Goal: Information Seeking & Learning: Learn about a topic

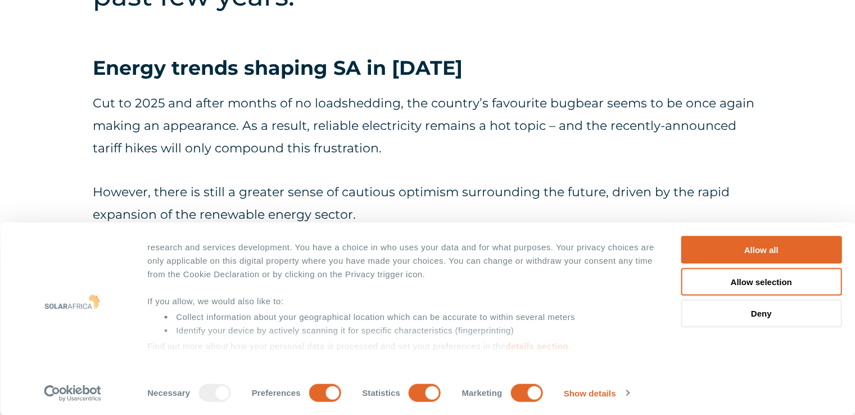
scroll to position [562, 0]
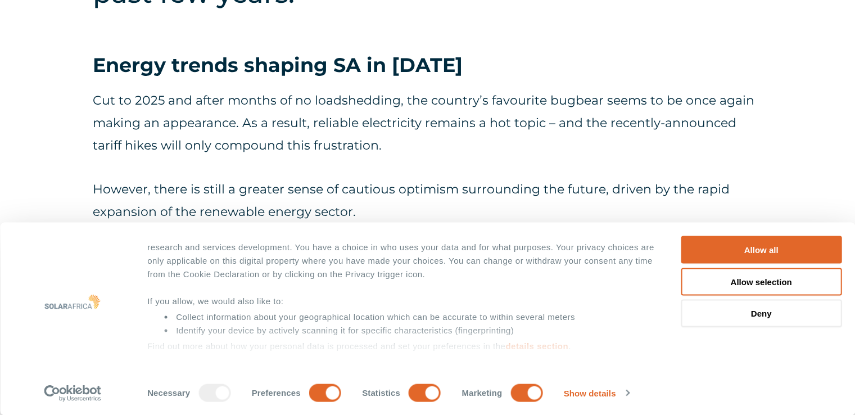
drag, startPoint x: 200, startPoint y: 86, endPoint x: 234, endPoint y: 98, distance: 35.8
click at [366, 106] on p "Cut to 2025 and after months of no loadshedding, the country’s favourite bugbea…" at bounding box center [428, 122] width 670 height 67
drag, startPoint x: 277, startPoint y: 115, endPoint x: 316, endPoint y: 107, distance: 39.6
click at [293, 109] on p "Cut to 2025 and after months of no loadshedding, the country’s favourite bugbea…" at bounding box center [428, 122] width 670 height 67
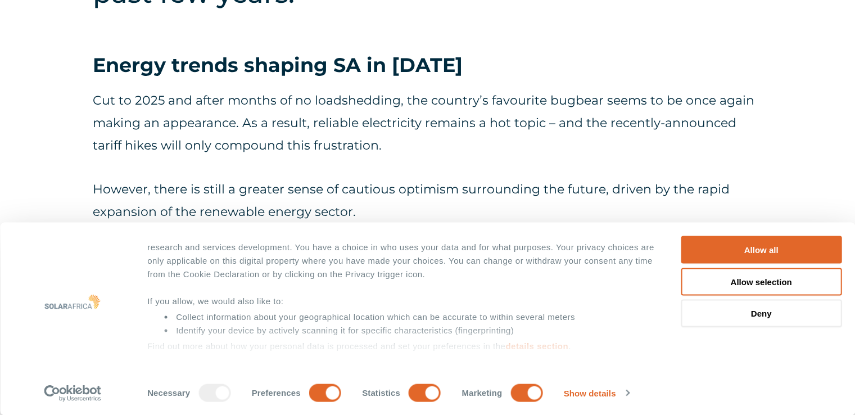
click at [441, 118] on p "Cut to 2025 and after months of no loadshedding, the country’s favourite bugbea…" at bounding box center [428, 122] width 670 height 67
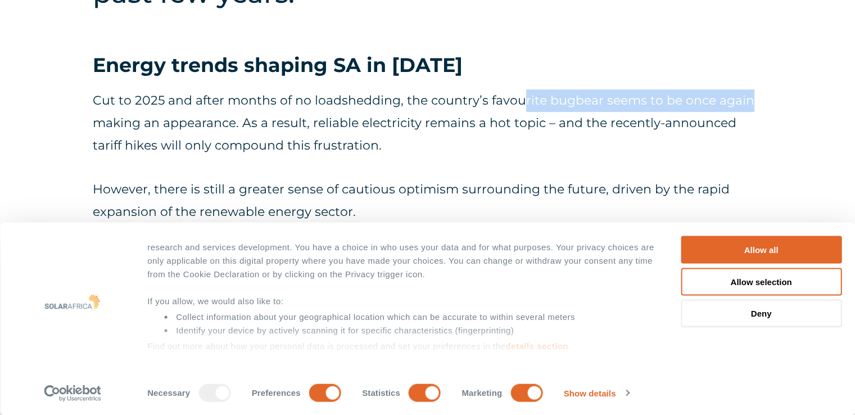
drag, startPoint x: 521, startPoint y: 90, endPoint x: 773, endPoint y: 101, distance: 251.6
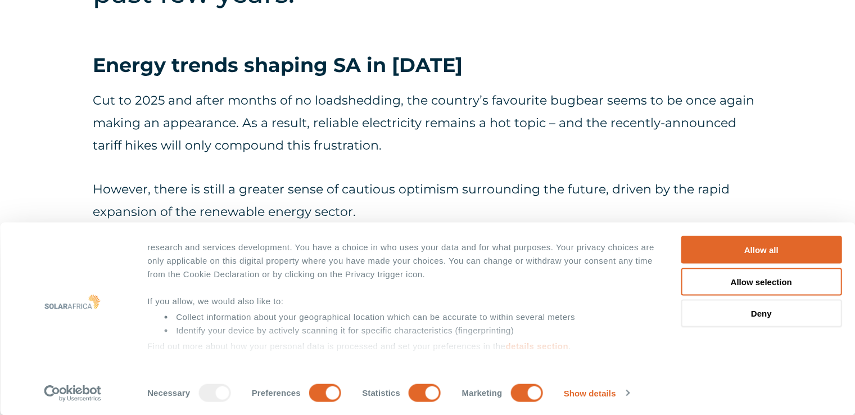
click at [702, 121] on p "Cut to 2025 and after months of no loadshedding, the country’s favourite bugbea…" at bounding box center [428, 122] width 670 height 67
click at [228, 116] on p "Cut to 2025 and after months of no loadshedding, the country’s favourite bugbea…" at bounding box center [428, 122] width 670 height 67
drag, startPoint x: 353, startPoint y: 131, endPoint x: 449, endPoint y: 126, distance: 96.3
click at [449, 126] on p "Cut to 2025 and after months of no loadshedding, the country’s favourite bugbea…" at bounding box center [428, 122] width 670 height 67
drag, startPoint x: 457, startPoint y: 127, endPoint x: 472, endPoint y: 113, distance: 20.7
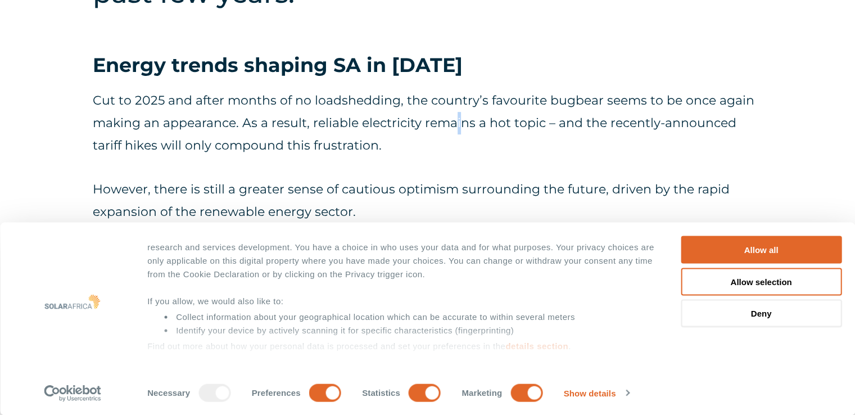
click at [459, 127] on p "Cut to 2025 and after months of no loadshedding, the country’s favourite bugbea…" at bounding box center [428, 122] width 670 height 67
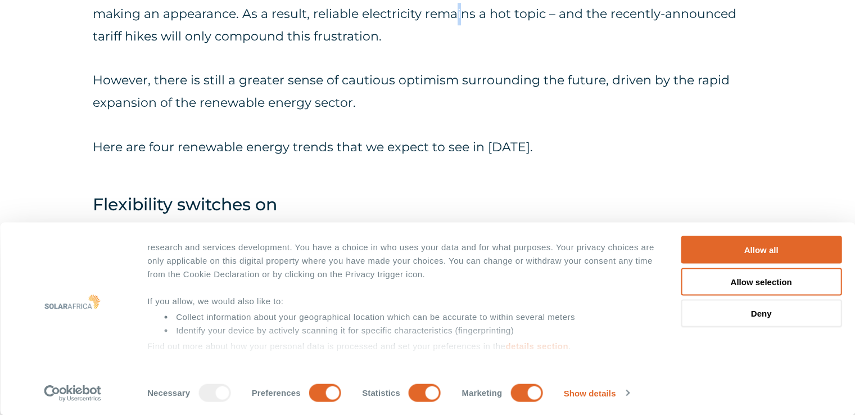
scroll to position [675, 0]
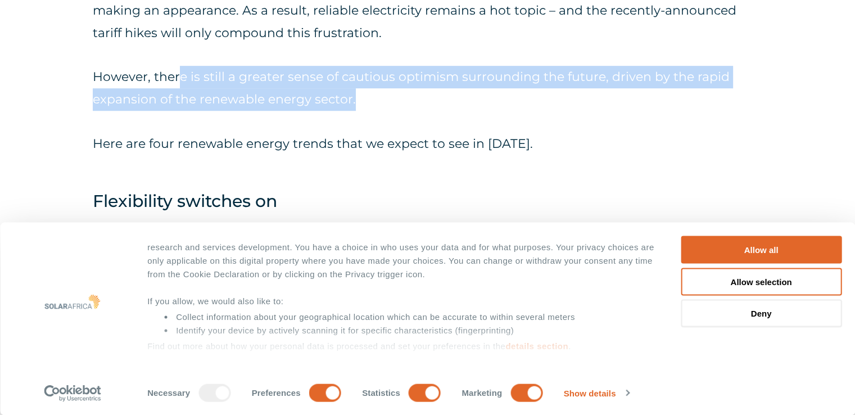
drag, startPoint x: 181, startPoint y: 78, endPoint x: 418, endPoint y: 89, distance: 237.6
click at [418, 89] on p "However, there is still a greater sense of cautious optimism surrounding the fu…" at bounding box center [428, 88] width 670 height 45
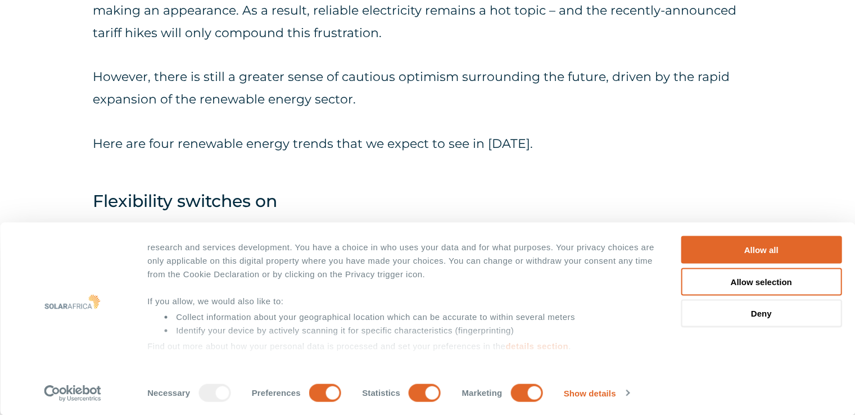
click at [385, 118] on div "Cut to 2025 and after months of no loadshedding, the country’s favourite bugbea…" at bounding box center [428, 66] width 670 height 178
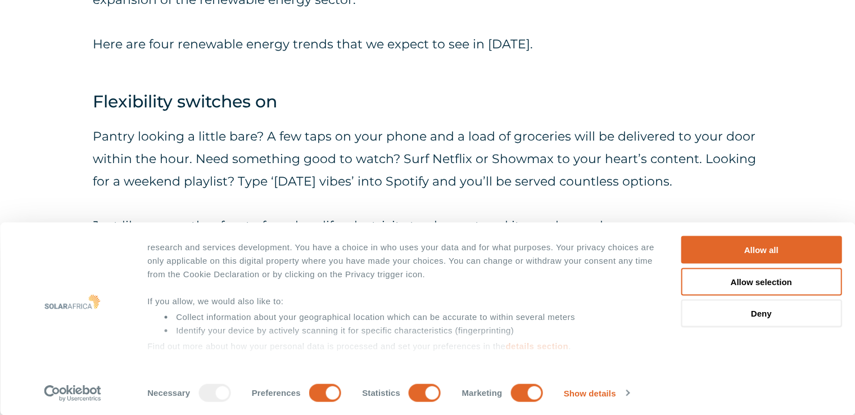
scroll to position [787, 0]
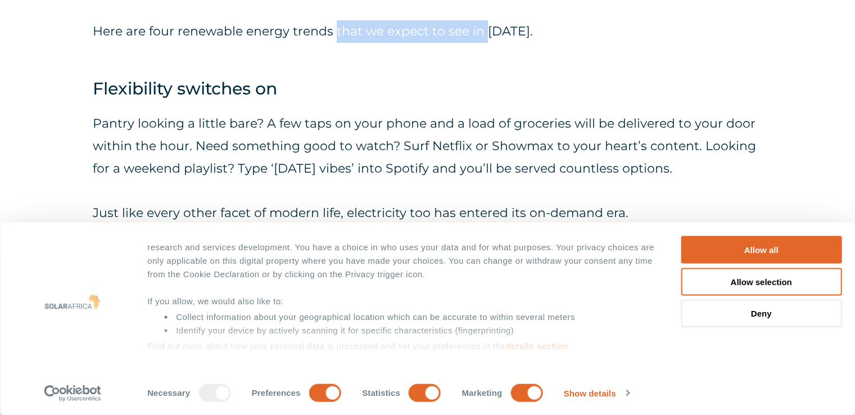
drag, startPoint x: 334, startPoint y: 33, endPoint x: 487, endPoint y: 42, distance: 153.2
click at [485, 39] on p "Here are four renewable energy trends that we expect to see in [DATE]." at bounding box center [428, 31] width 670 height 22
click at [439, 82] on h4 "Flexibility switches on" at bounding box center [428, 88] width 670 height 25
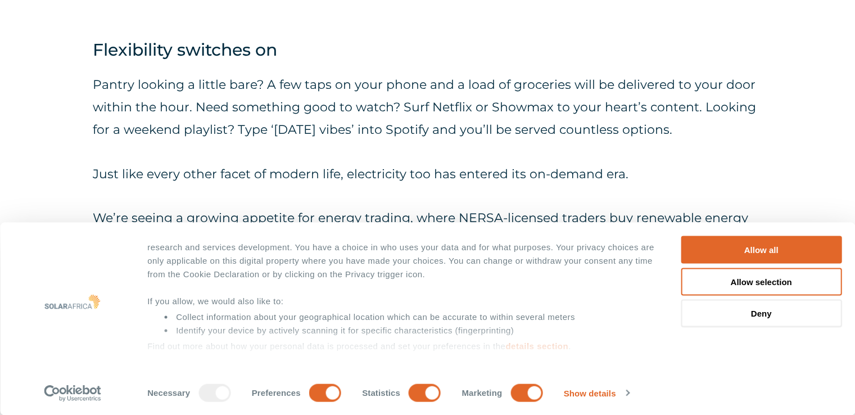
scroll to position [844, 0]
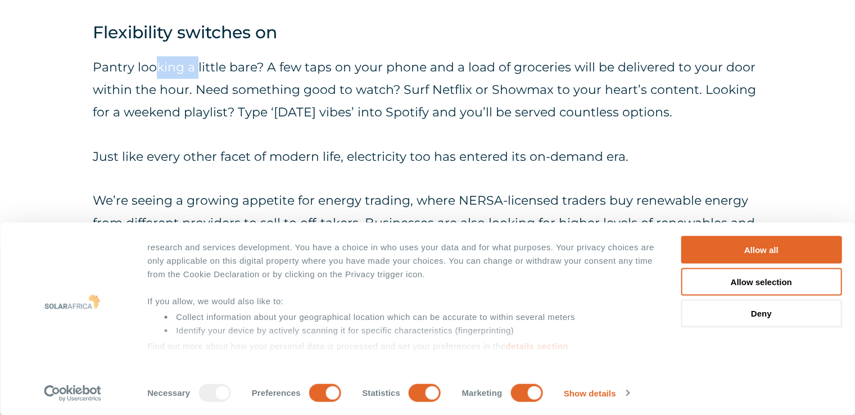
drag, startPoint x: 157, startPoint y: 71, endPoint x: 203, endPoint y: 68, distance: 45.6
click at [198, 68] on p "Pantry looking a little bare? A few taps on your phone and a load of groceries …" at bounding box center [428, 89] width 670 height 67
click at [292, 71] on p "Pantry looking a little bare? A few taps on your phone and a load of groceries …" at bounding box center [428, 89] width 670 height 67
drag, startPoint x: 307, startPoint y: 70, endPoint x: 439, endPoint y: 68, distance: 132.2
click at [439, 68] on p "Pantry looking a little bare? A few taps on your phone and a load of groceries …" at bounding box center [428, 89] width 670 height 67
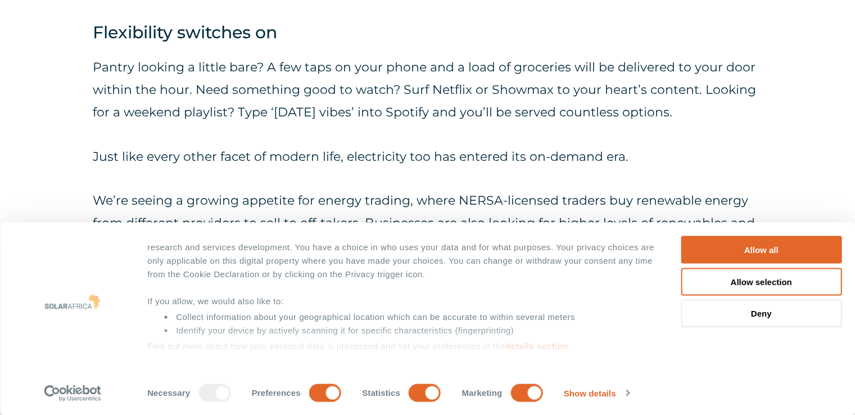
click at [377, 115] on p "Pantry looking a little bare? A few taps on your phone and a load of groceries …" at bounding box center [428, 89] width 670 height 67
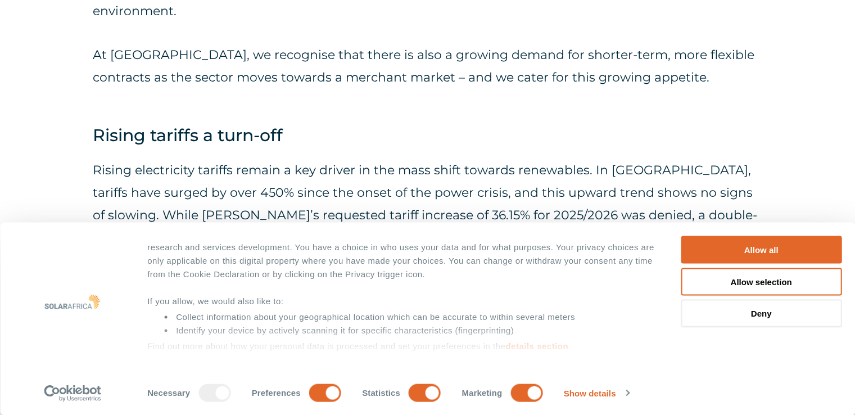
scroll to position [1237, 0]
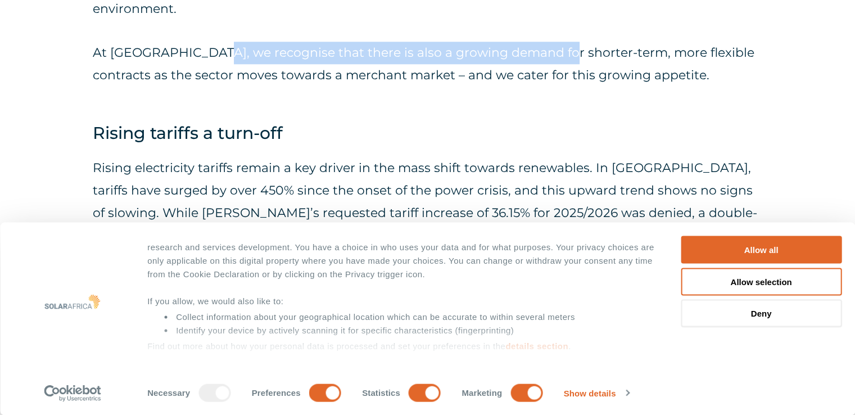
drag, startPoint x: 200, startPoint y: 43, endPoint x: 542, endPoint y: 44, distance: 341.4
click at [542, 44] on p "At [GEOGRAPHIC_DATA], we recognise that there is also a growing demand for shor…" at bounding box center [428, 64] width 670 height 45
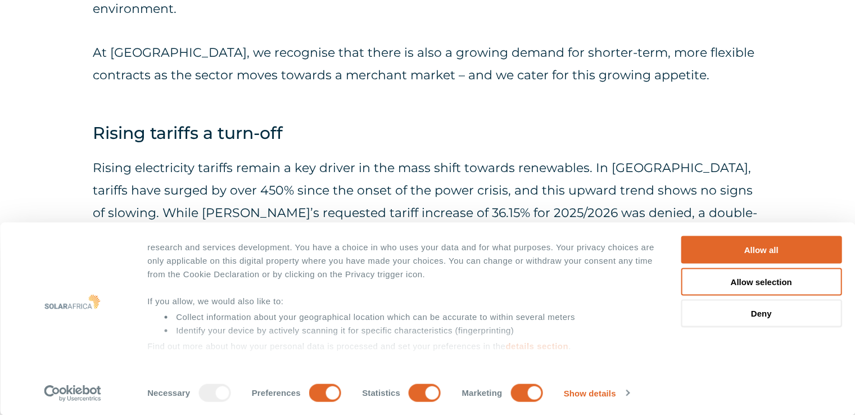
drag, startPoint x: 548, startPoint y: 54, endPoint x: 524, endPoint y: 66, distance: 26.9
click at [546, 55] on p "At [GEOGRAPHIC_DATA], we recognise that there is also a growing demand for shor…" at bounding box center [428, 64] width 670 height 45
drag, startPoint x: 519, startPoint y: 55, endPoint x: 580, endPoint y: 52, distance: 61.9
click at [580, 52] on p "At [GEOGRAPHIC_DATA], we recognise that there is also a growing demand for shor…" at bounding box center [428, 64] width 670 height 45
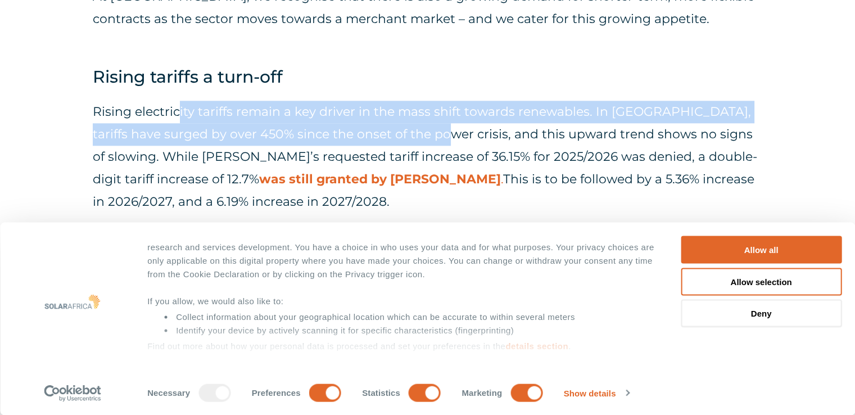
drag, startPoint x: 178, startPoint y: 117, endPoint x: 412, endPoint y: 125, distance: 234.1
click at [412, 125] on p "Rising electricity tariffs remain a key driver in the mass shift towards renewa…" at bounding box center [428, 157] width 670 height 112
click at [411, 128] on p "Rising electricity tariffs remain a key driver in the mass shift towards renewa…" at bounding box center [428, 157] width 670 height 112
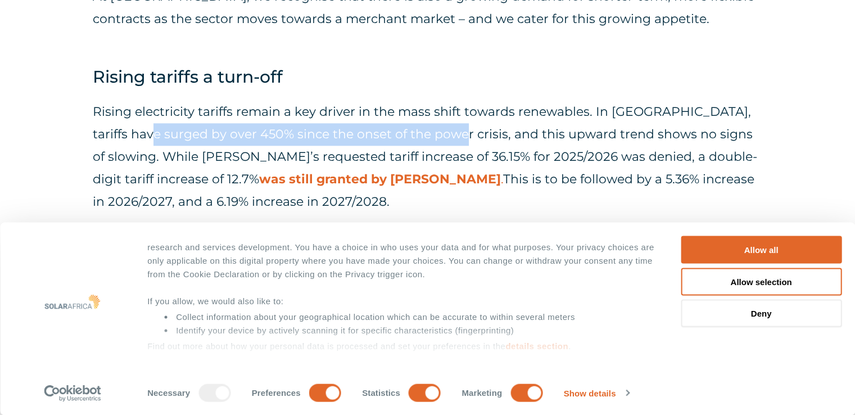
drag, startPoint x: 115, startPoint y: 135, endPoint x: 419, endPoint y: 141, distance: 304.3
click at [419, 141] on p "Rising electricity tariffs remain a key driver in the mass shift towards renewa…" at bounding box center [428, 157] width 670 height 112
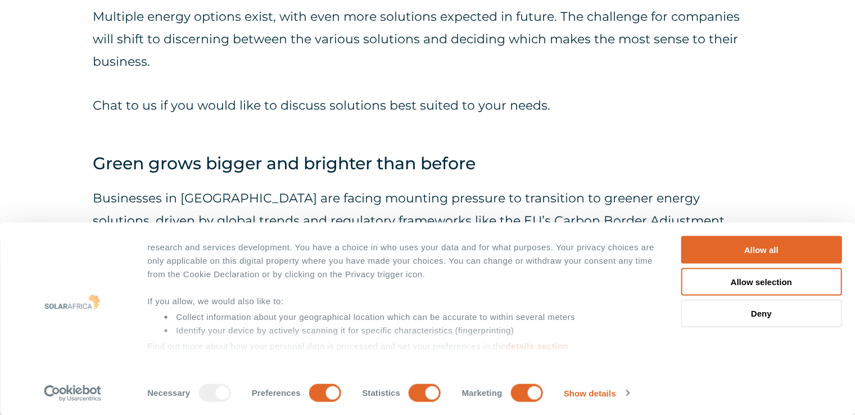
scroll to position [1687, 0]
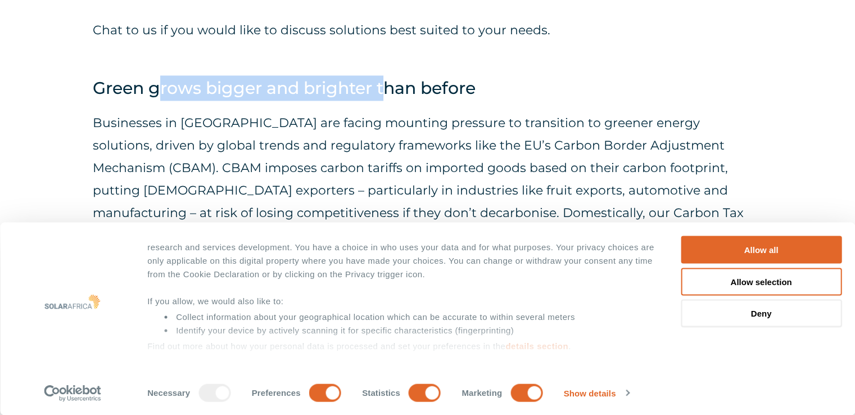
drag, startPoint x: 157, startPoint y: 94, endPoint x: 387, endPoint y: 90, distance: 230.1
click at [387, 90] on h4 "Green grows bigger and brighter than before" at bounding box center [428, 87] width 670 height 25
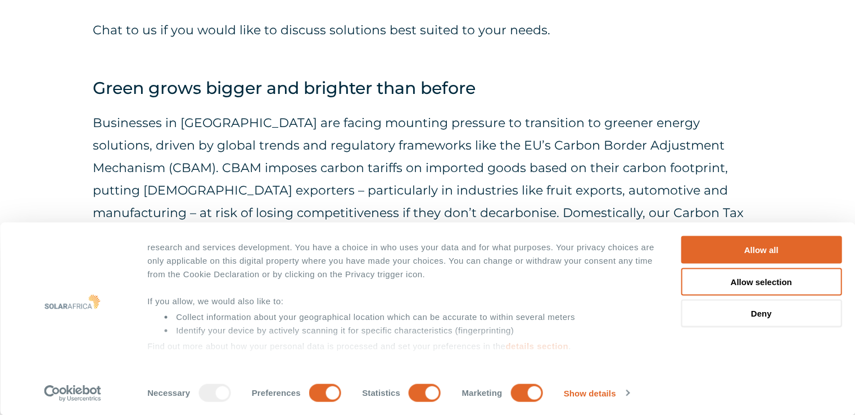
click at [291, 119] on p "Businesses in [GEOGRAPHIC_DATA] are facing mounting pressure to transition to g…" at bounding box center [428, 179] width 670 height 135
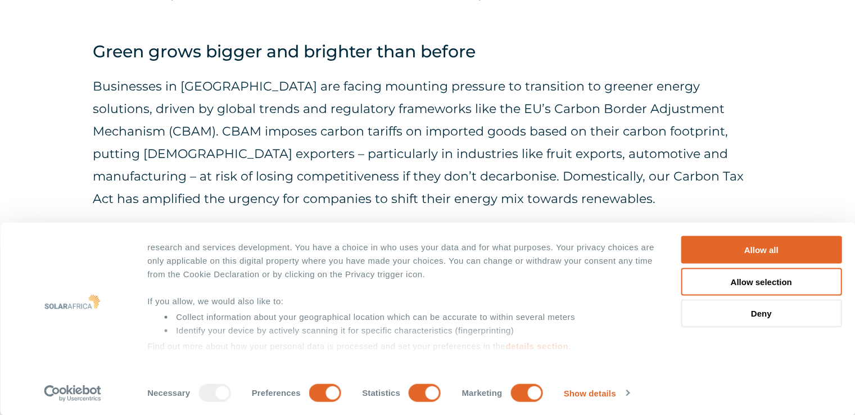
scroll to position [1743, 0]
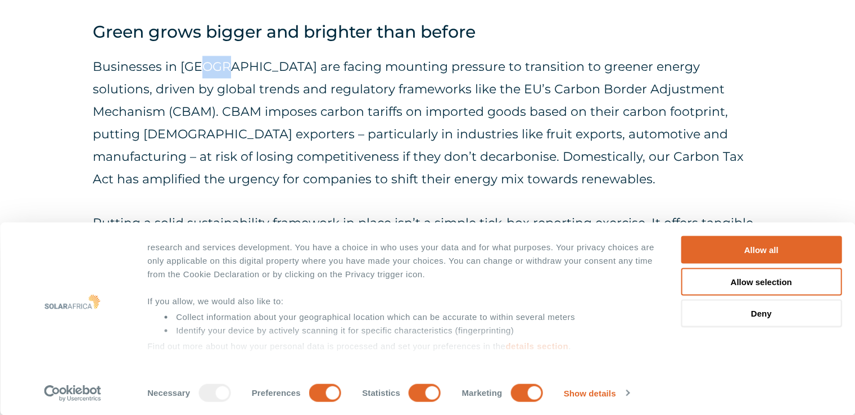
drag, startPoint x: 204, startPoint y: 72, endPoint x: 222, endPoint y: 69, distance: 18.3
click at [222, 69] on p "Businesses in [GEOGRAPHIC_DATA] are facing mounting pressure to transition to g…" at bounding box center [428, 123] width 670 height 135
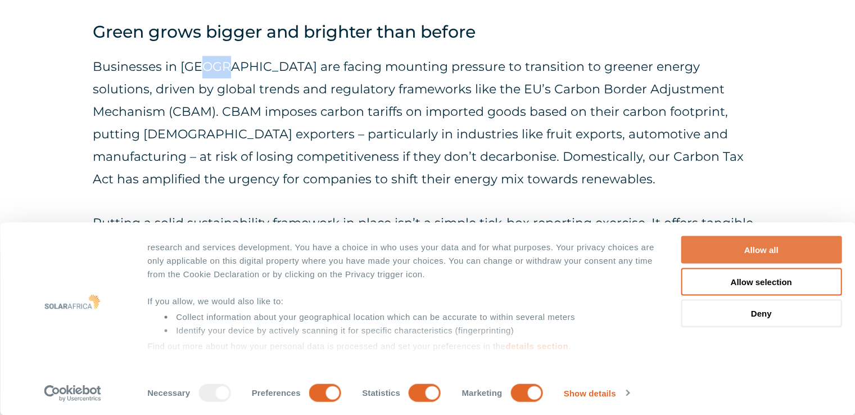
click at [706, 240] on button "Allow all" at bounding box center [761, 250] width 161 height 28
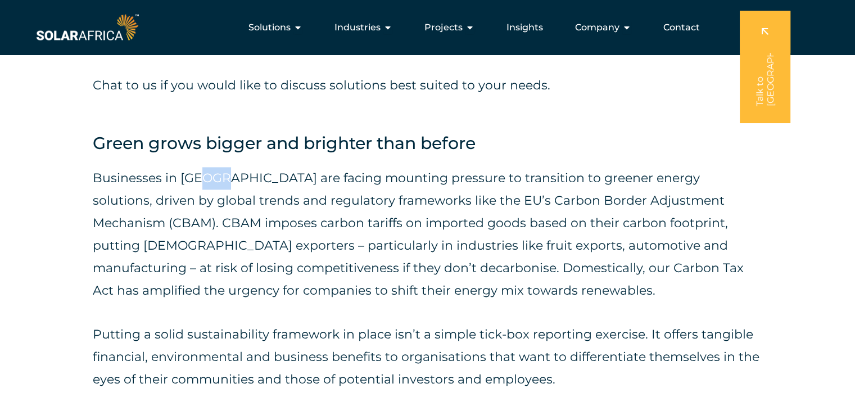
scroll to position [1631, 0]
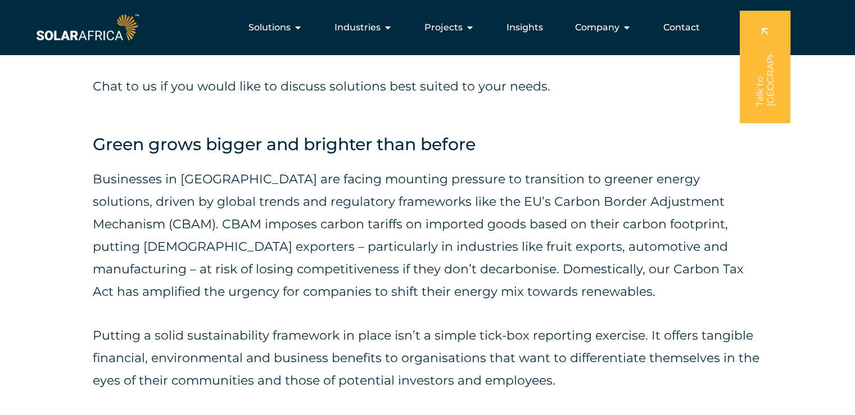
click at [346, 189] on p "Businesses in [GEOGRAPHIC_DATA] are facing mounting pressure to transition to g…" at bounding box center [428, 235] width 670 height 135
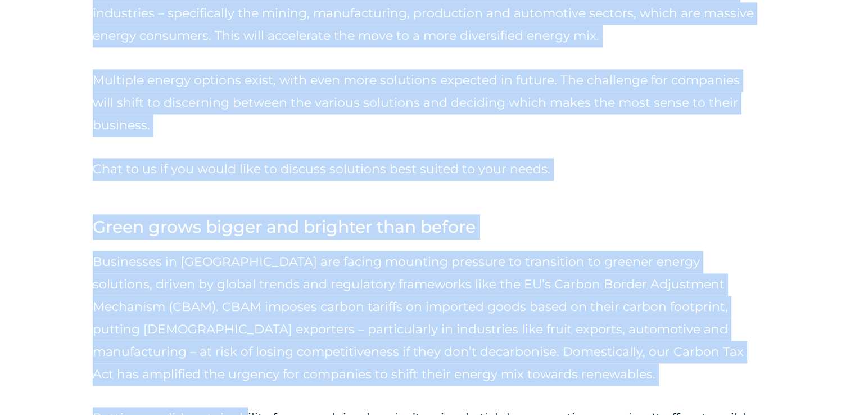
scroll to position [1569, 0]
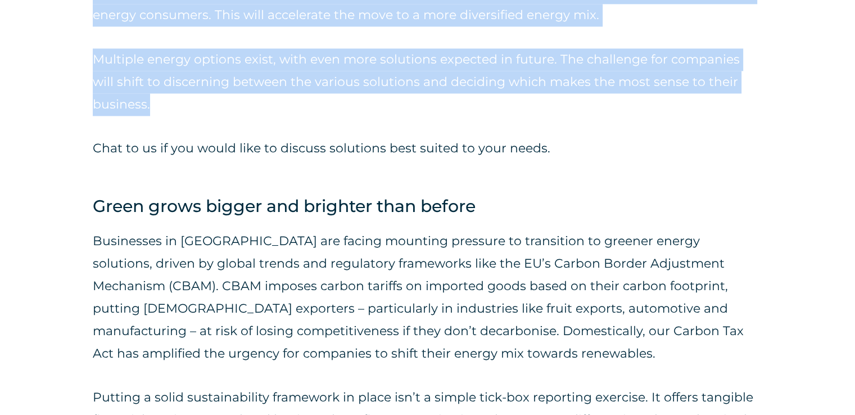
drag, startPoint x: 88, startPoint y: 194, endPoint x: 346, endPoint y: 102, distance: 273.6
copy div "Rising tariffs a turn-off Rising electricity tariffs remain a key driver in the…"
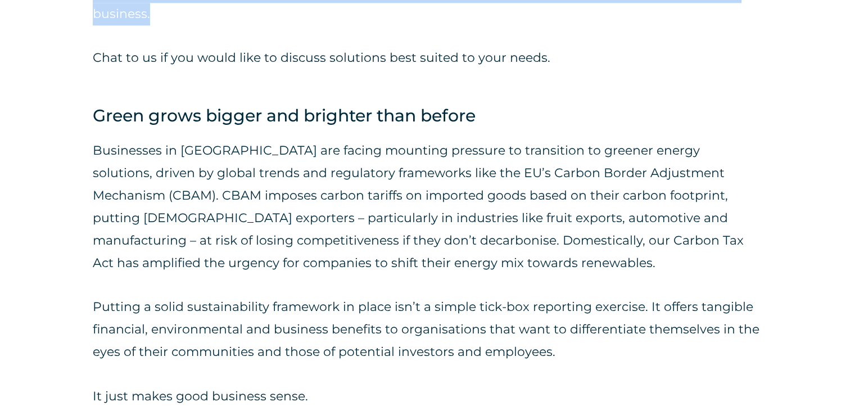
scroll to position [1682, 0]
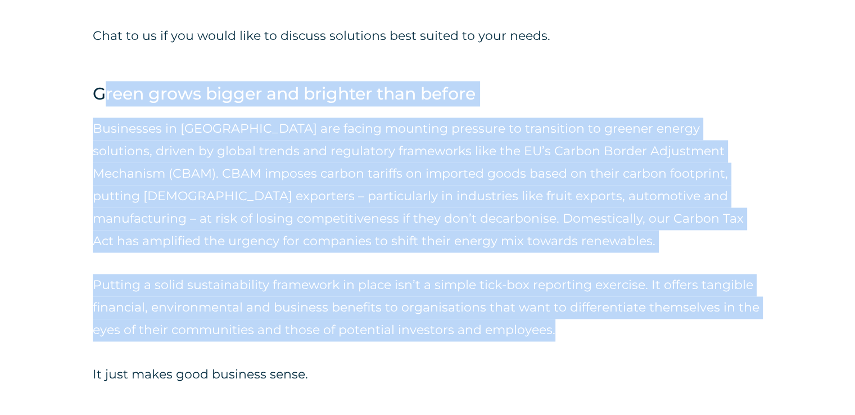
drag, startPoint x: 101, startPoint y: 91, endPoint x: 575, endPoint y: 320, distance: 526.5
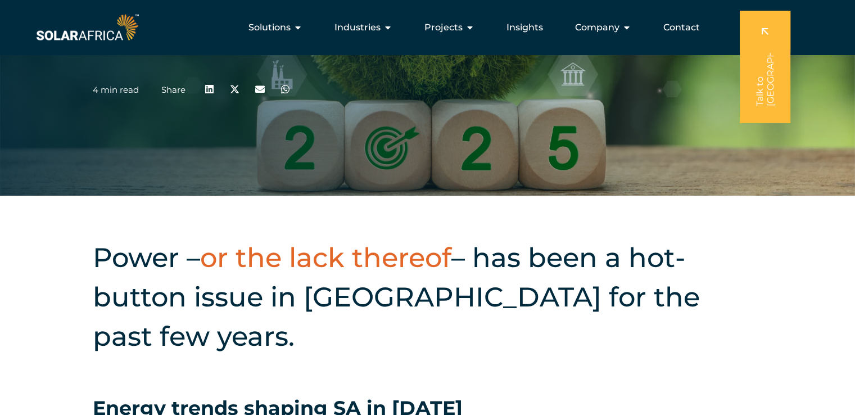
scroll to position [51, 0]
